Goal: Task Accomplishment & Management: Use online tool/utility

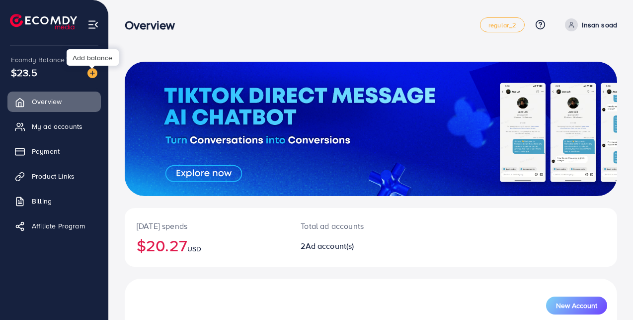
click at [89, 74] on img at bounding box center [92, 73] width 10 height 10
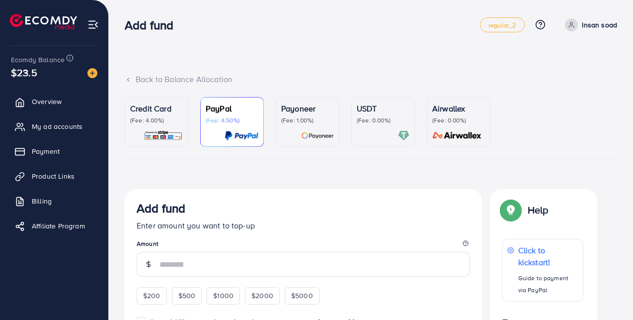
click at [145, 110] on p "Credit Card" at bounding box center [156, 108] width 53 height 12
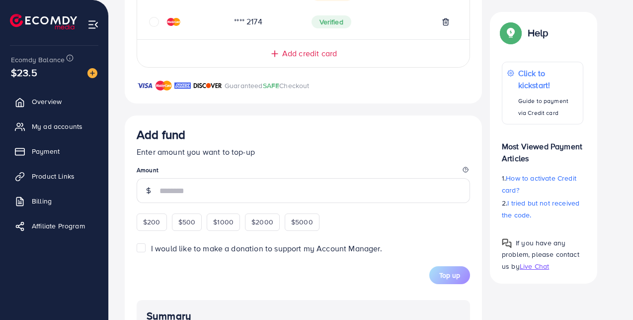
scroll to position [398, 0]
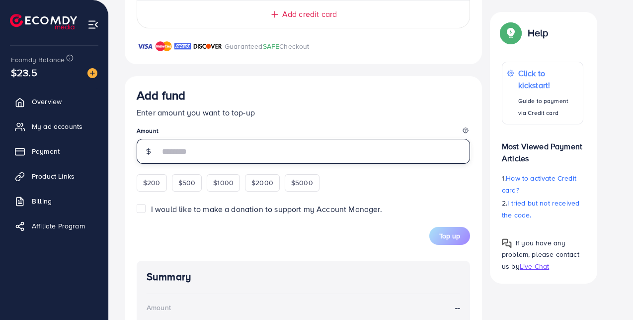
click at [178, 158] on input "number" at bounding box center [315, 151] width 311 height 25
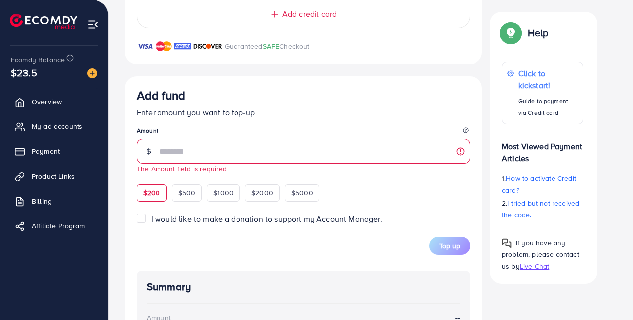
click at [158, 181] on div "Add fund Enter amount you want to top-up Amount The Amount field is required $2…" at bounding box center [303, 144] width 333 height 113
click at [161, 194] on div "$200" at bounding box center [152, 192] width 30 height 17
type input "***"
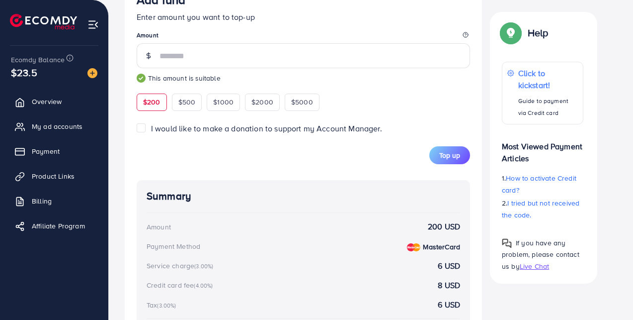
scroll to position [497, 0]
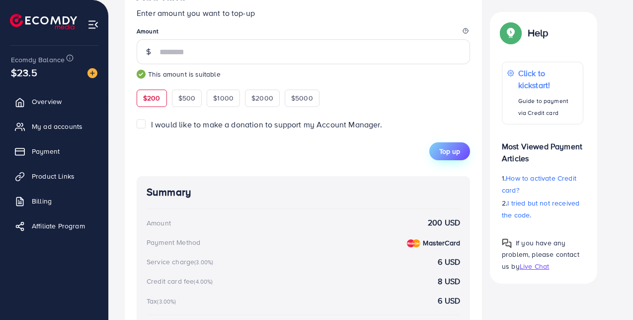
click at [453, 159] on button "Top up" at bounding box center [449, 151] width 41 height 18
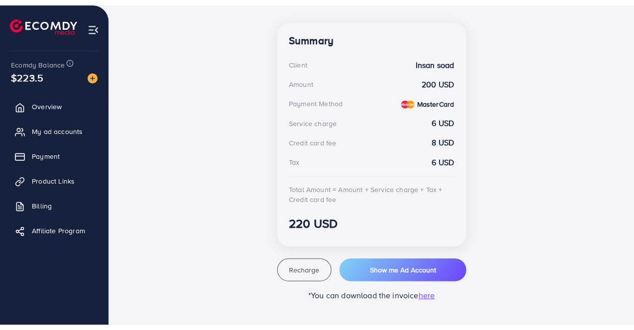
scroll to position [261, 0]
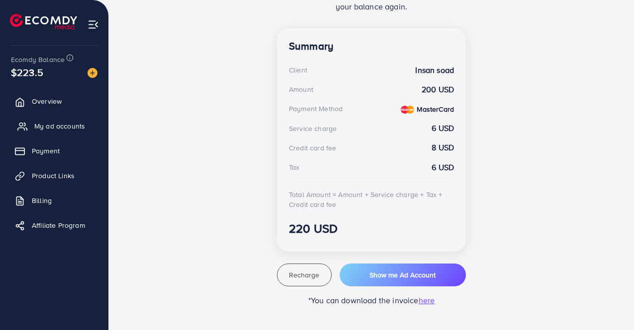
click at [36, 129] on span "My ad accounts" at bounding box center [59, 126] width 51 height 10
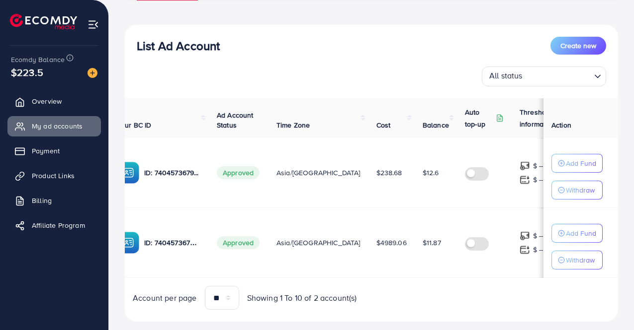
scroll to position [0, 118]
